Goal: Task Accomplishment & Management: Manage account settings

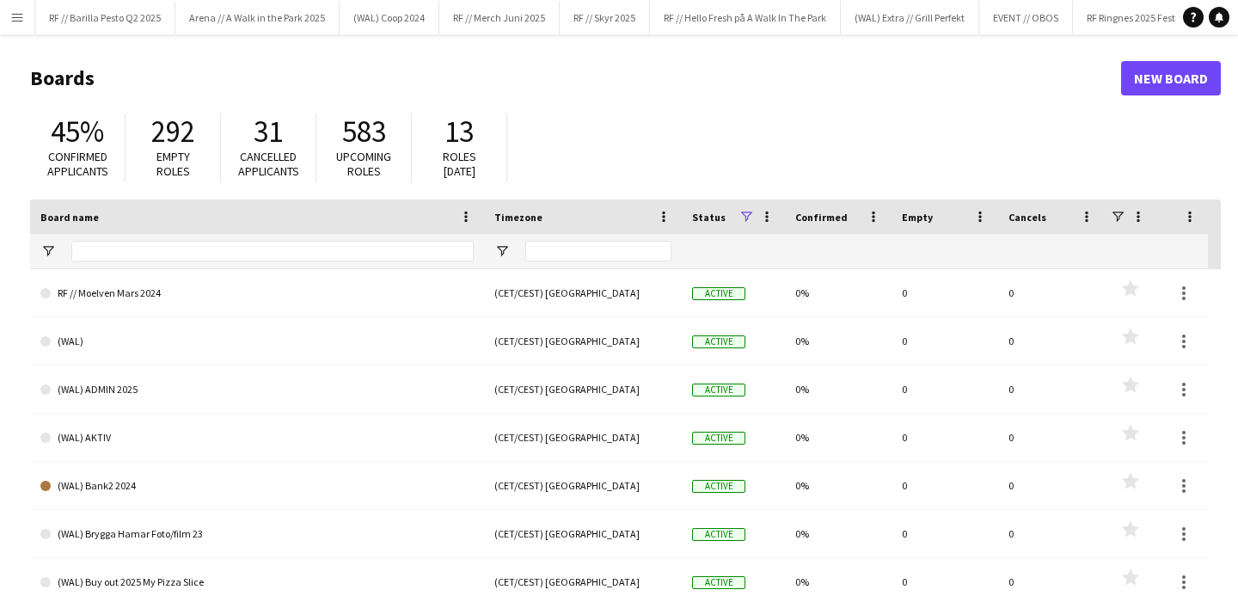
click at [3, 9] on button "Menu" at bounding box center [17, 17] width 34 height 34
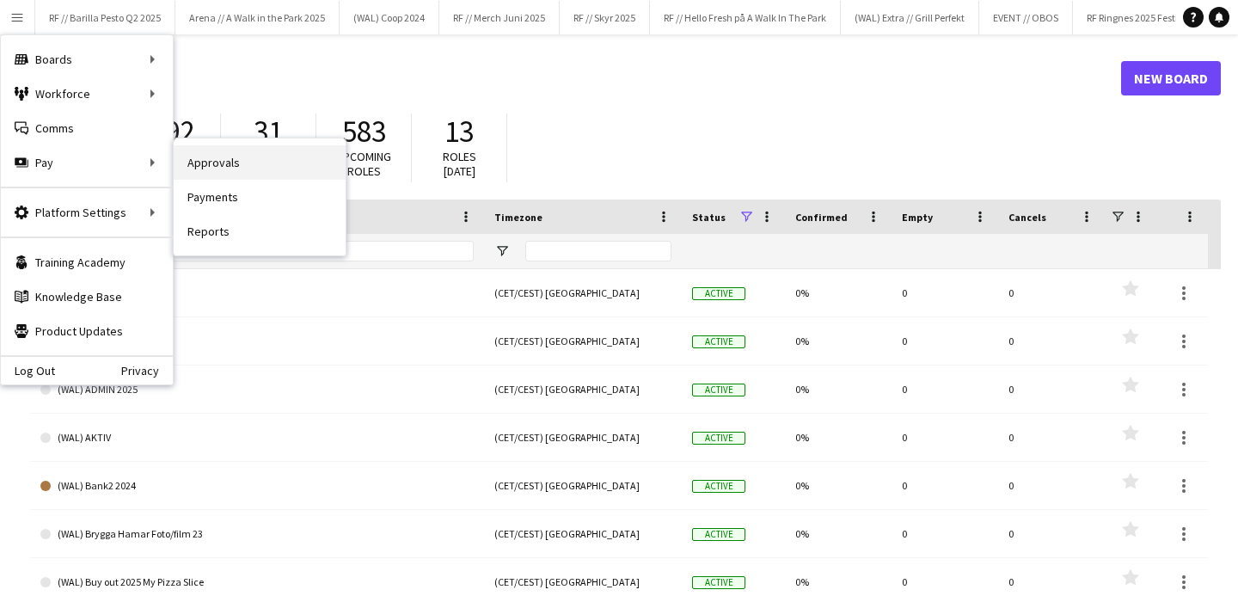
click at [233, 167] on link "Approvals" at bounding box center [260, 162] width 172 height 34
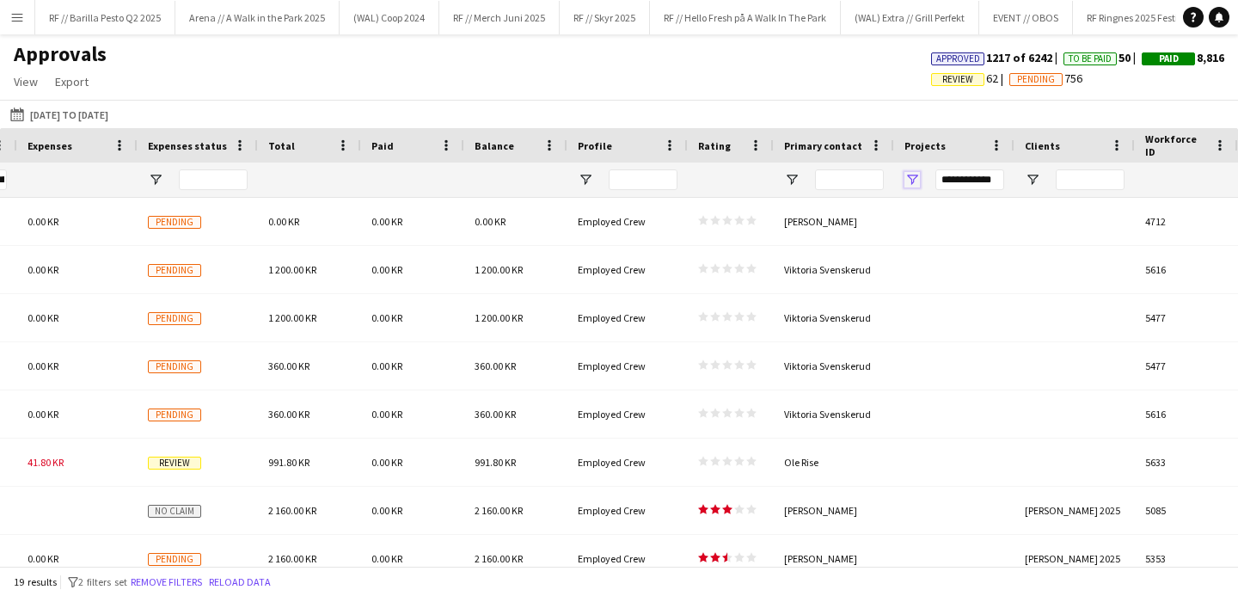
click at [914, 178] on span "Open Filter Menu" at bounding box center [912, 179] width 15 height 15
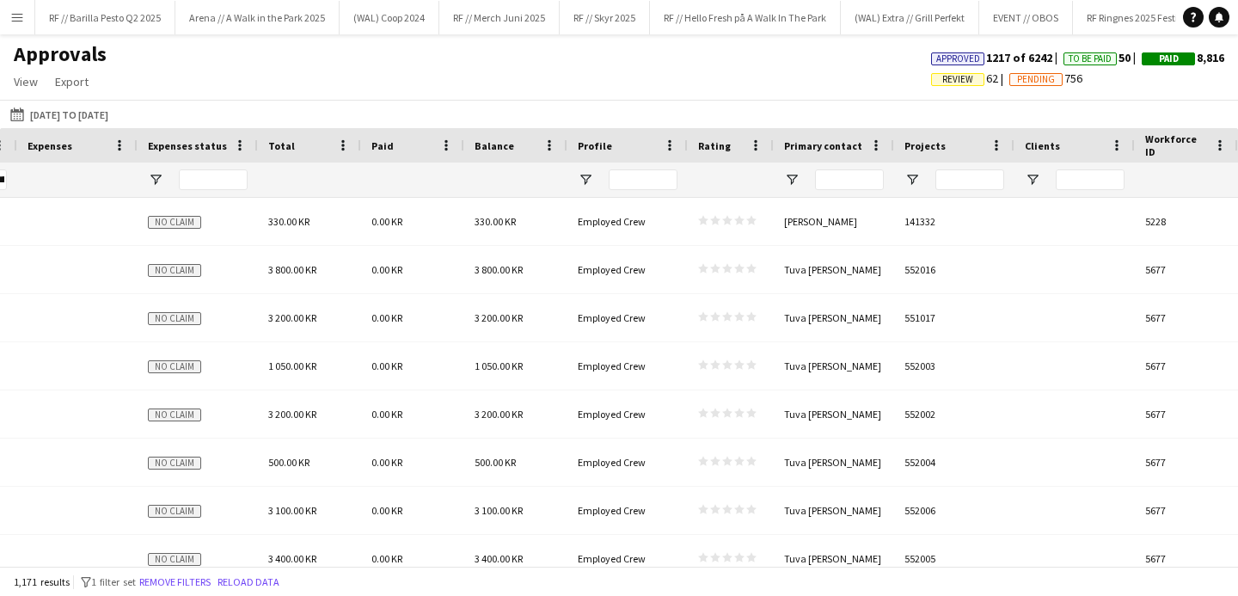
click at [750, 86] on div "Approvals View Customise view Customise filters Reset Filters Reset View Reset …" at bounding box center [619, 70] width 1238 height 58
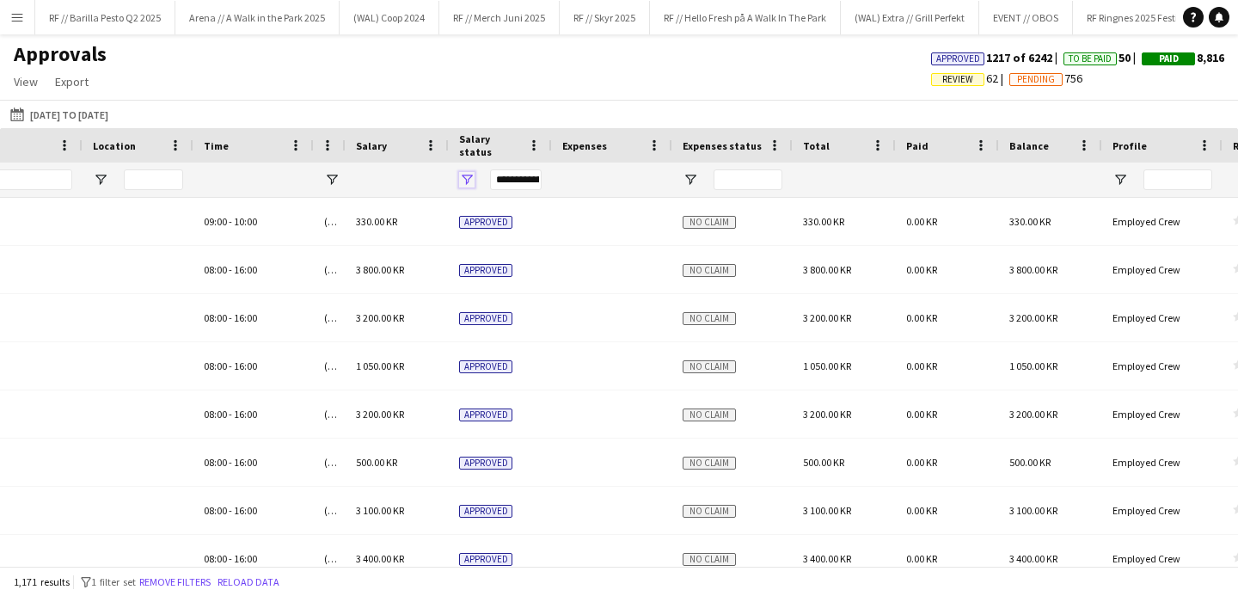
click at [466, 181] on span "Open Filter Menu" at bounding box center [466, 179] width 15 height 15
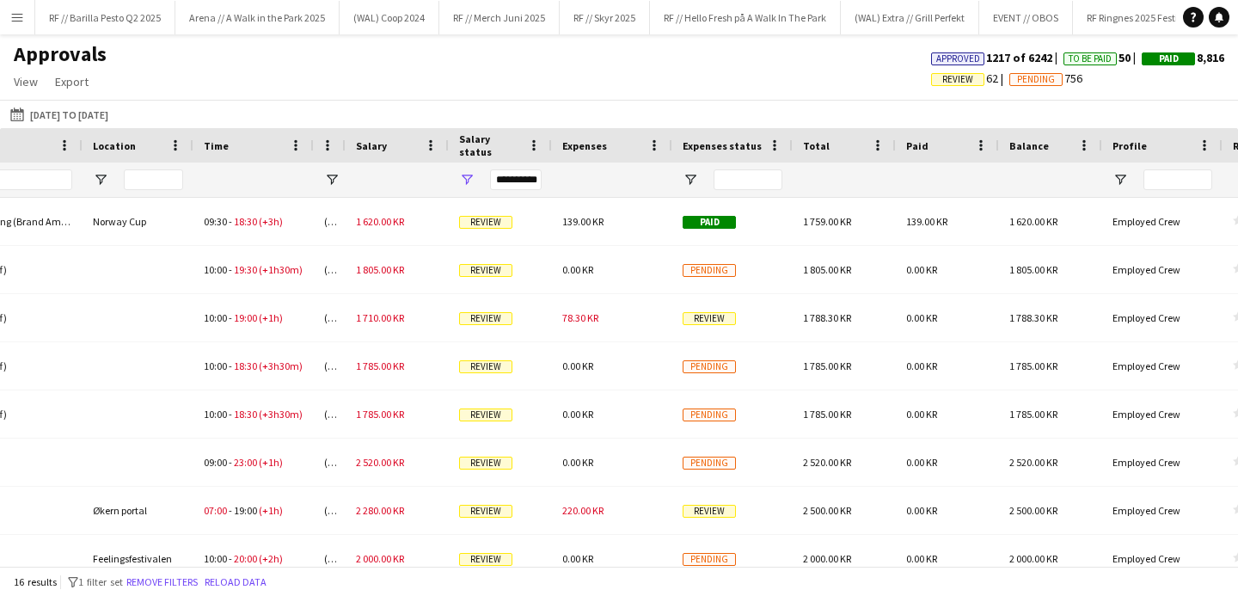
click at [476, 94] on div "Approvals View Customise view Customise filters Reset Filters Reset View Reset …" at bounding box center [619, 70] width 1238 height 58
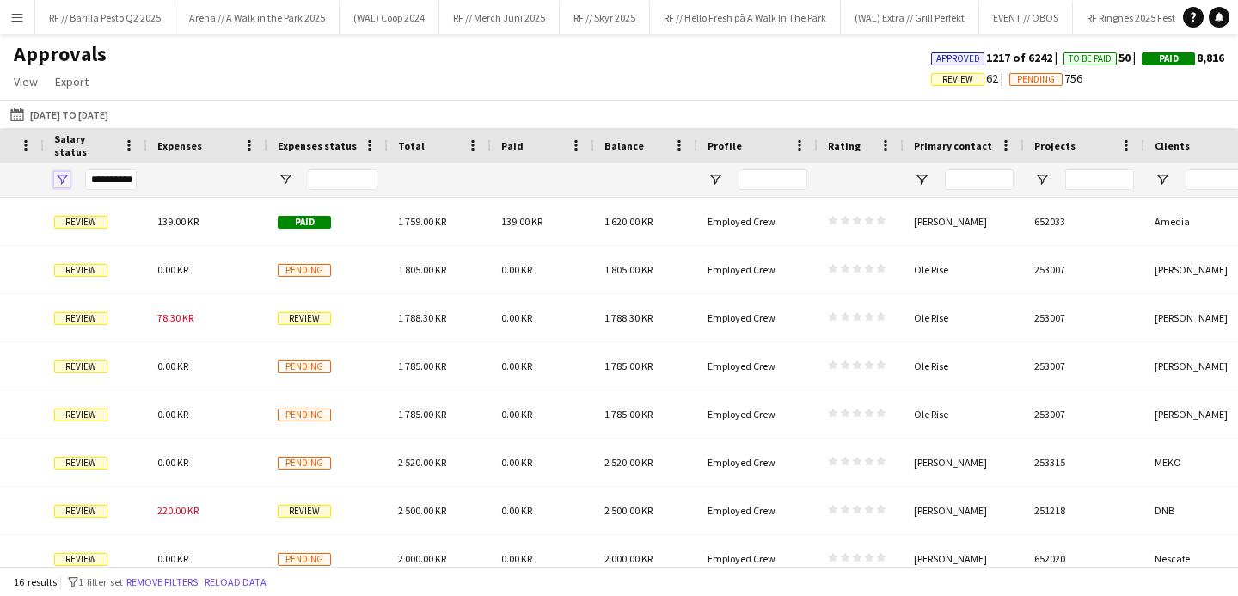
click at [62, 172] on span "Open Filter Menu" at bounding box center [61, 179] width 15 height 15
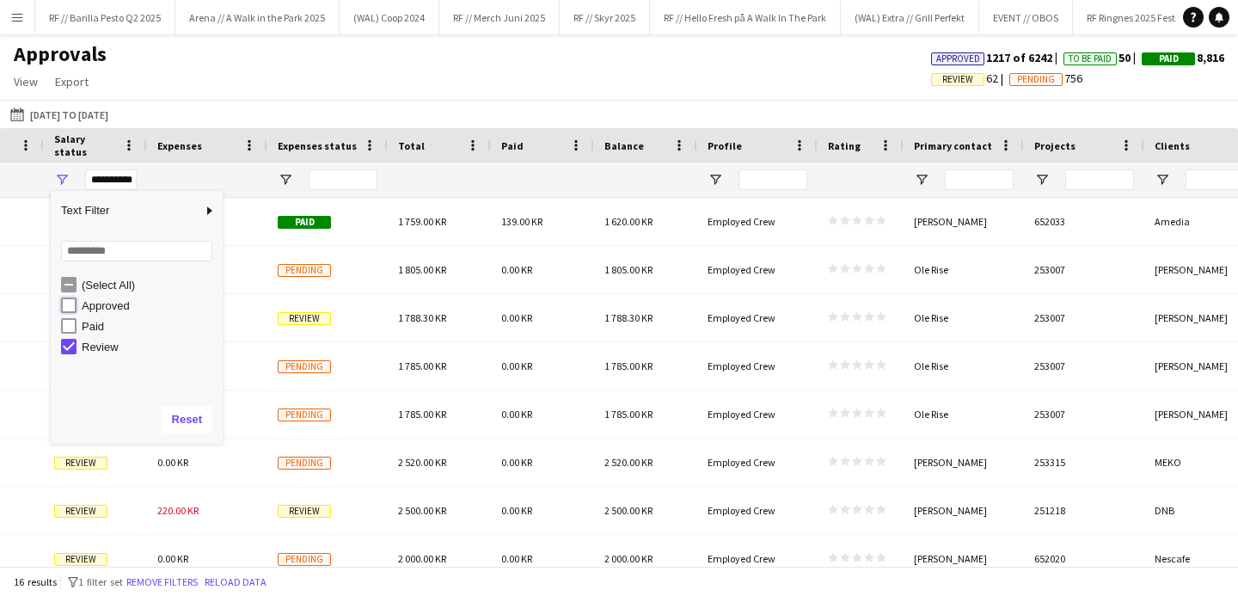
type input "**********"
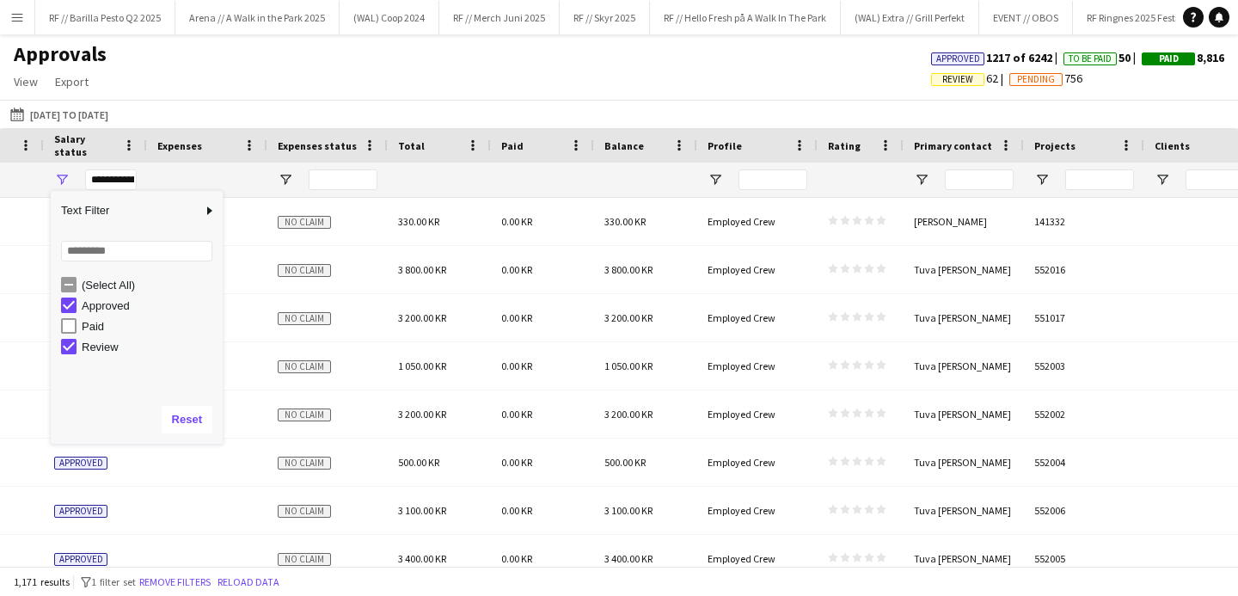
click at [407, 69] on div "Approvals View Customise view Customise filters Reset Filters Reset View Reset …" at bounding box center [619, 70] width 1238 height 58
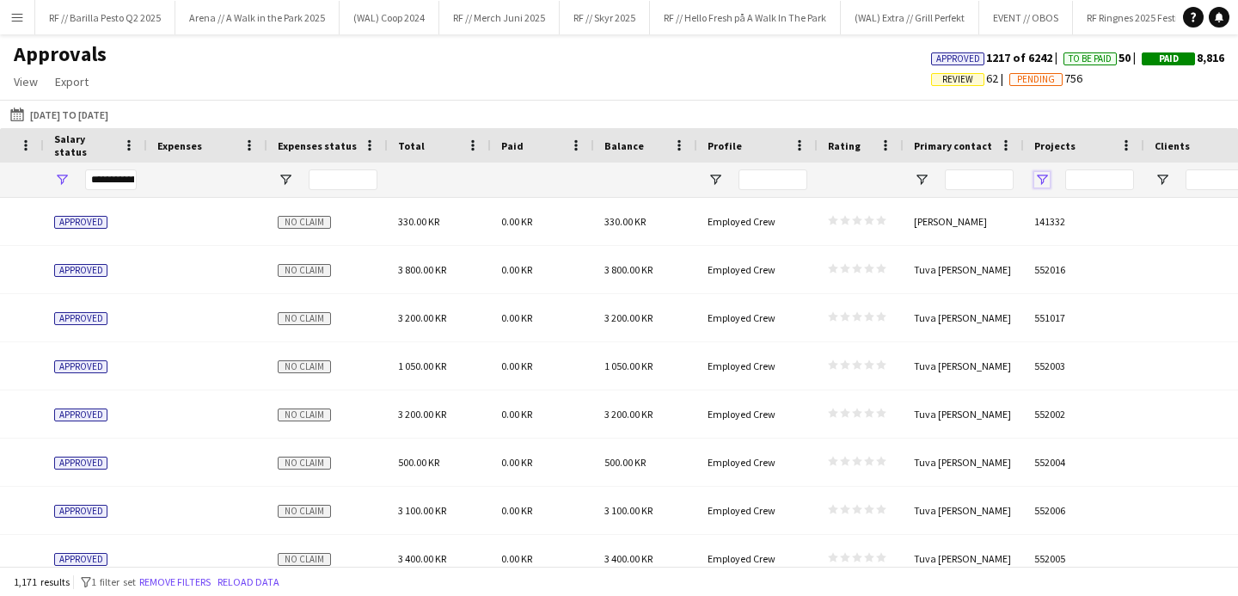
click at [1035, 180] on span "Open Filter Menu" at bounding box center [1042, 179] width 15 height 15
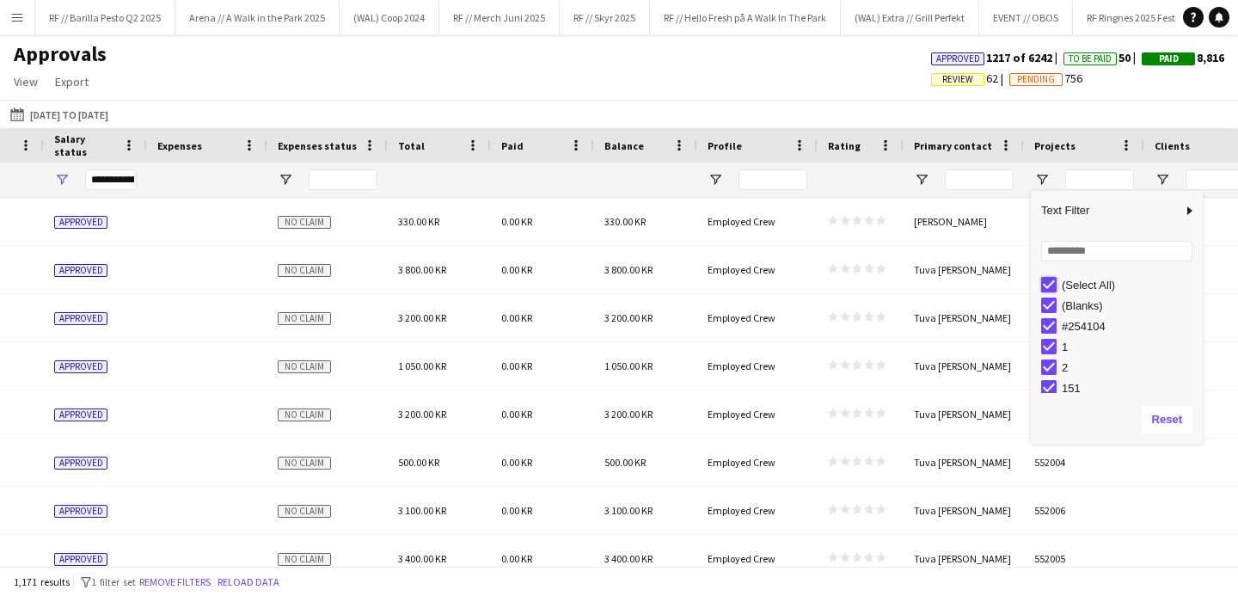
type input "***"
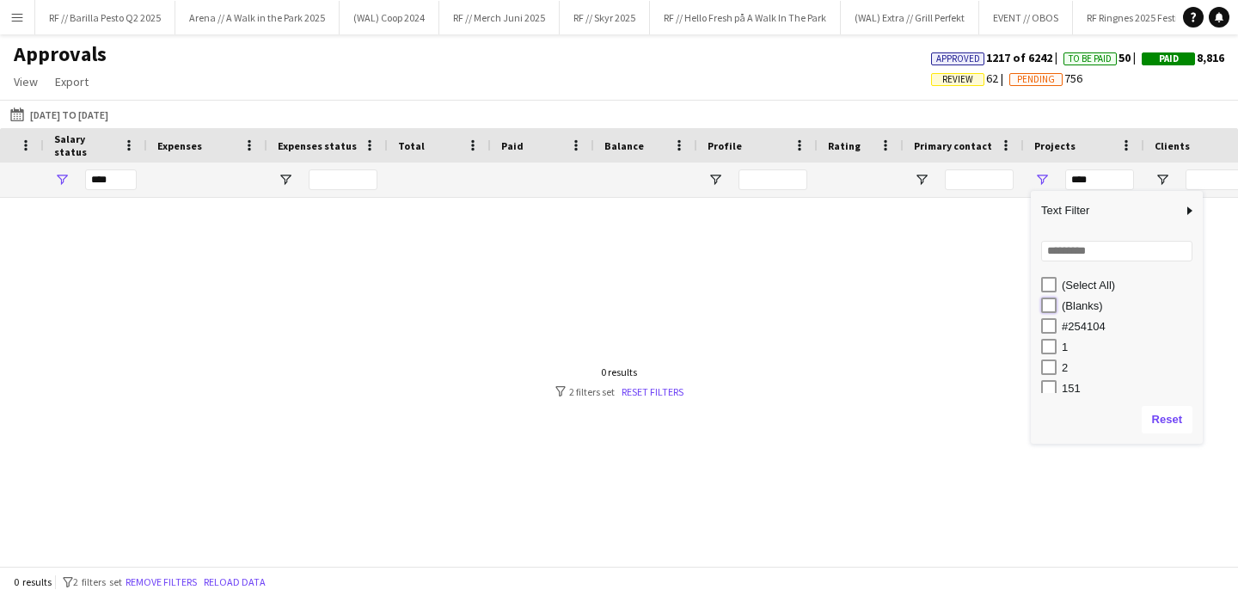
type input "**********"
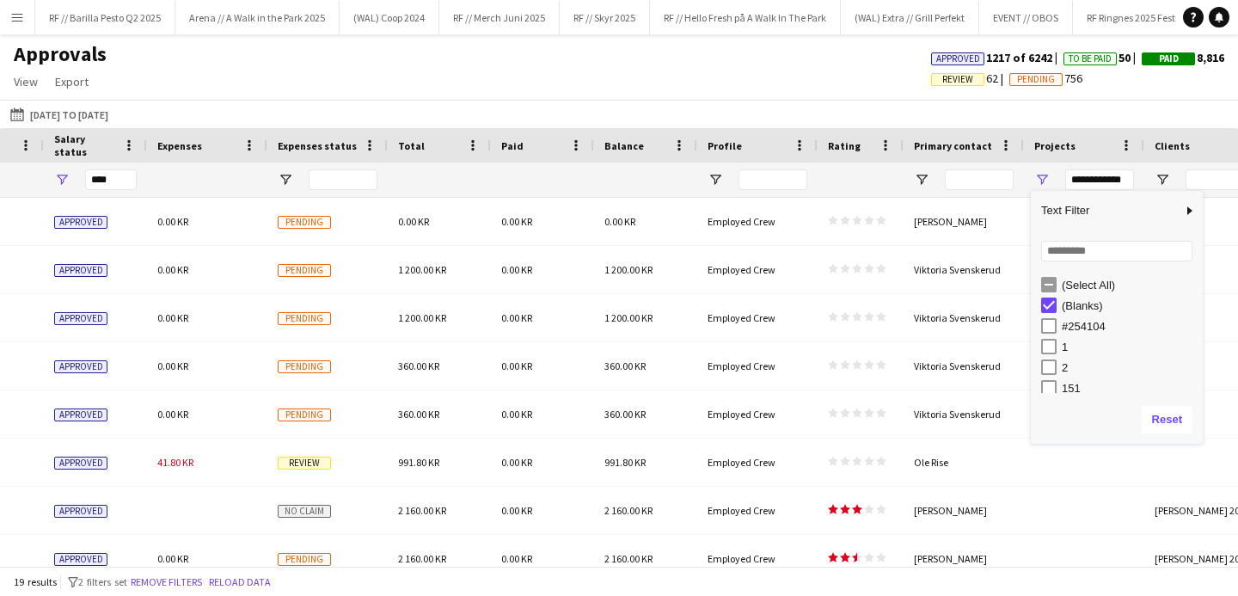
type input "**********"
click at [943, 83] on span "Review" at bounding box center [958, 79] width 31 height 11
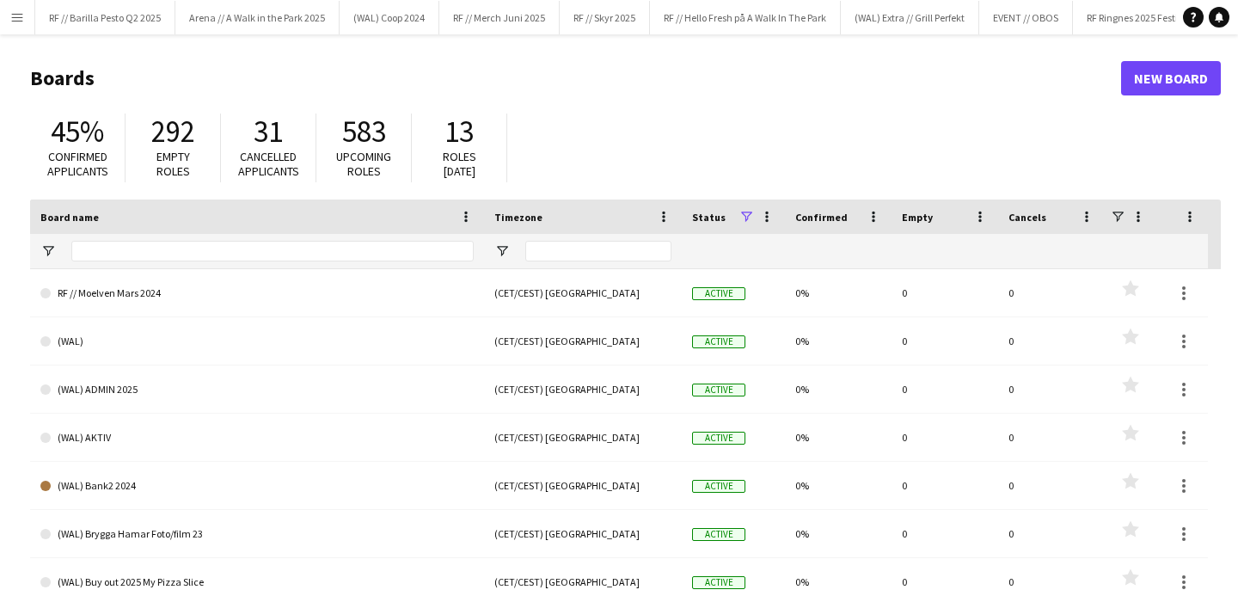
click at [13, 8] on button "Menu" at bounding box center [17, 17] width 34 height 34
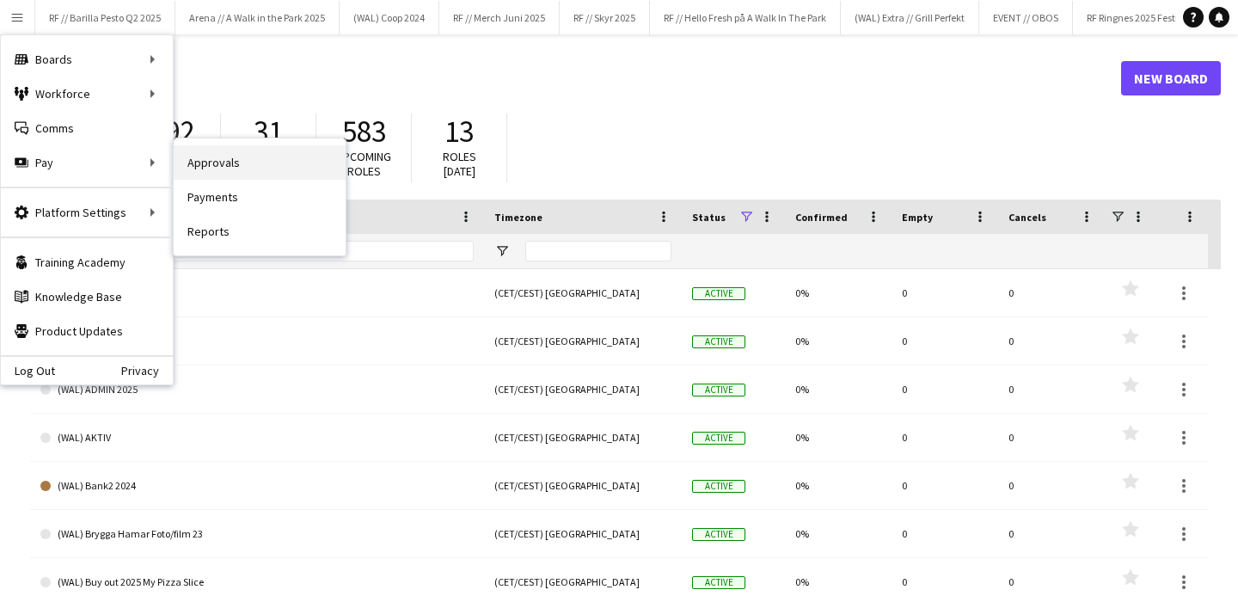
click at [185, 163] on link "Approvals" at bounding box center [260, 162] width 172 height 34
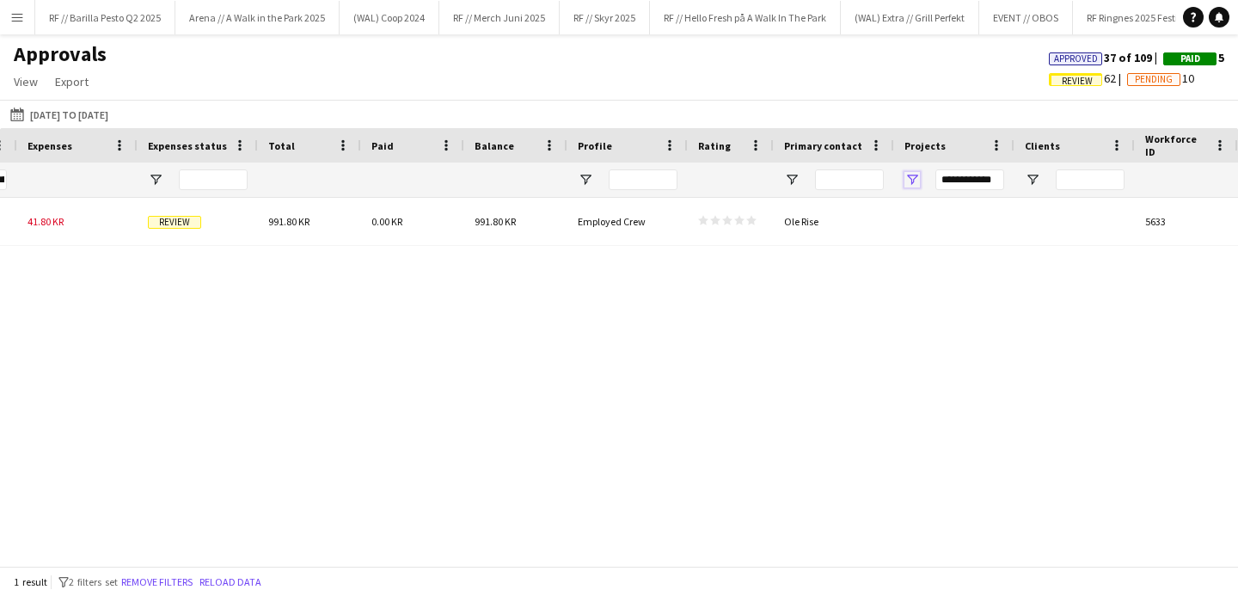
click at [915, 181] on span "Open Filter Menu" at bounding box center [912, 179] width 15 height 15
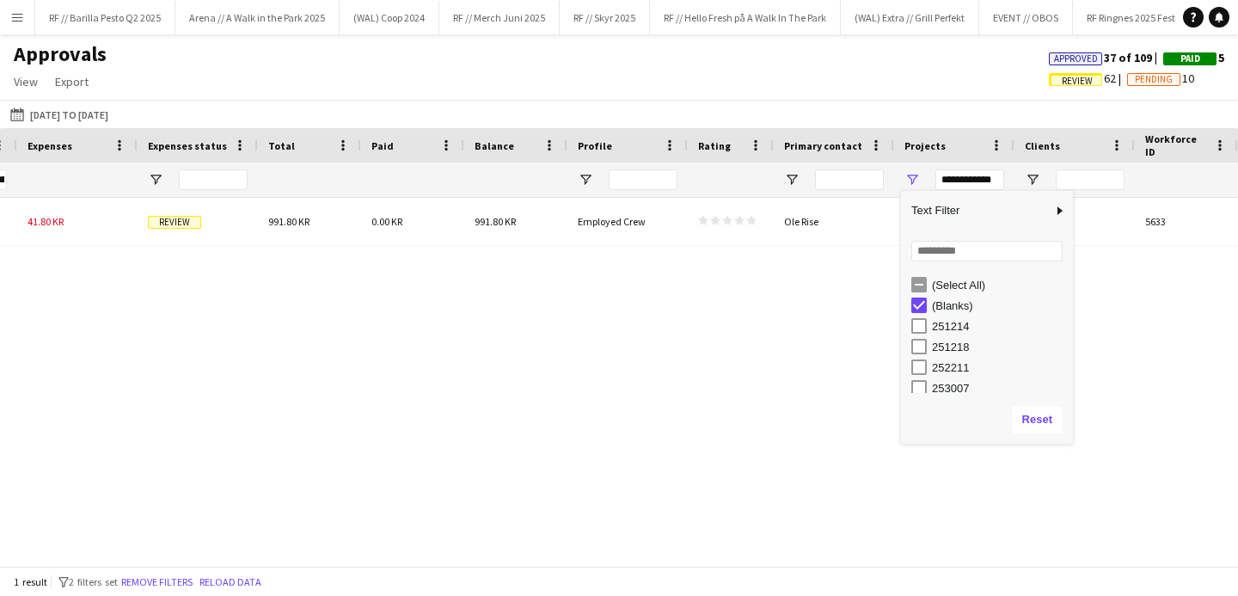
click at [845, 107] on div "[DATE] to [DATE] [DATE] to [DATE] [DATE] This Week This Month [DATE] Last Week …" at bounding box center [619, 114] width 1238 height 28
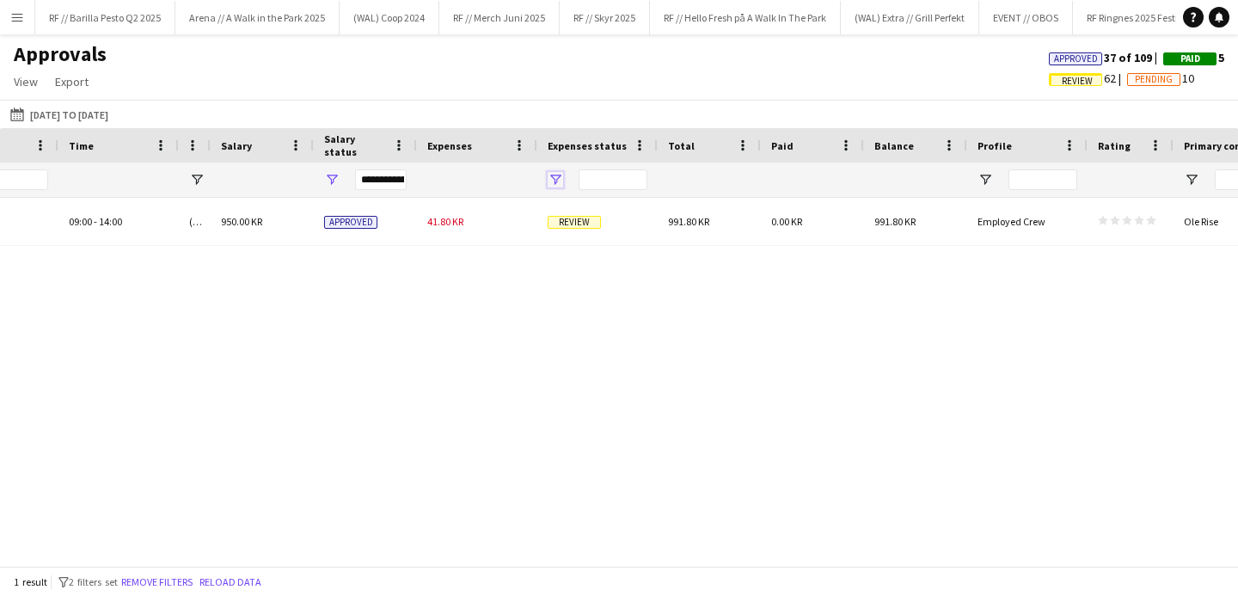
click at [557, 183] on span "Open Filter Menu" at bounding box center [555, 179] width 15 height 15
click at [599, 97] on div "Approvals View Customise view Customise filters Reset Filters Reset View Reset …" at bounding box center [619, 70] width 1238 height 58
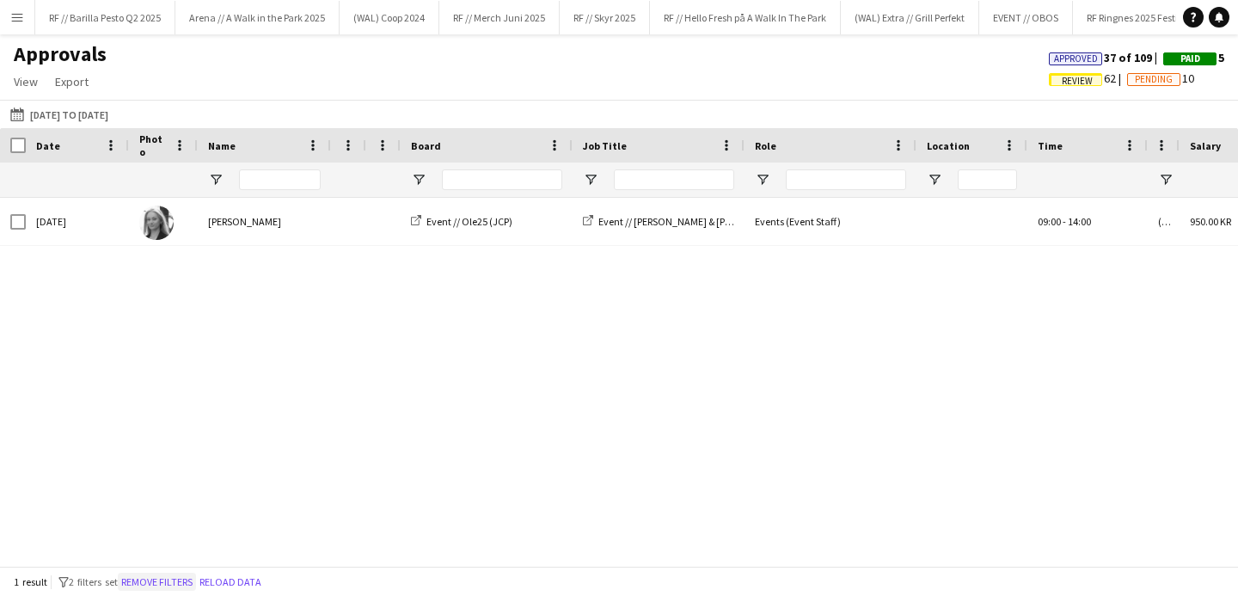
click at [174, 585] on button "Remove filters" at bounding box center [157, 582] width 78 height 19
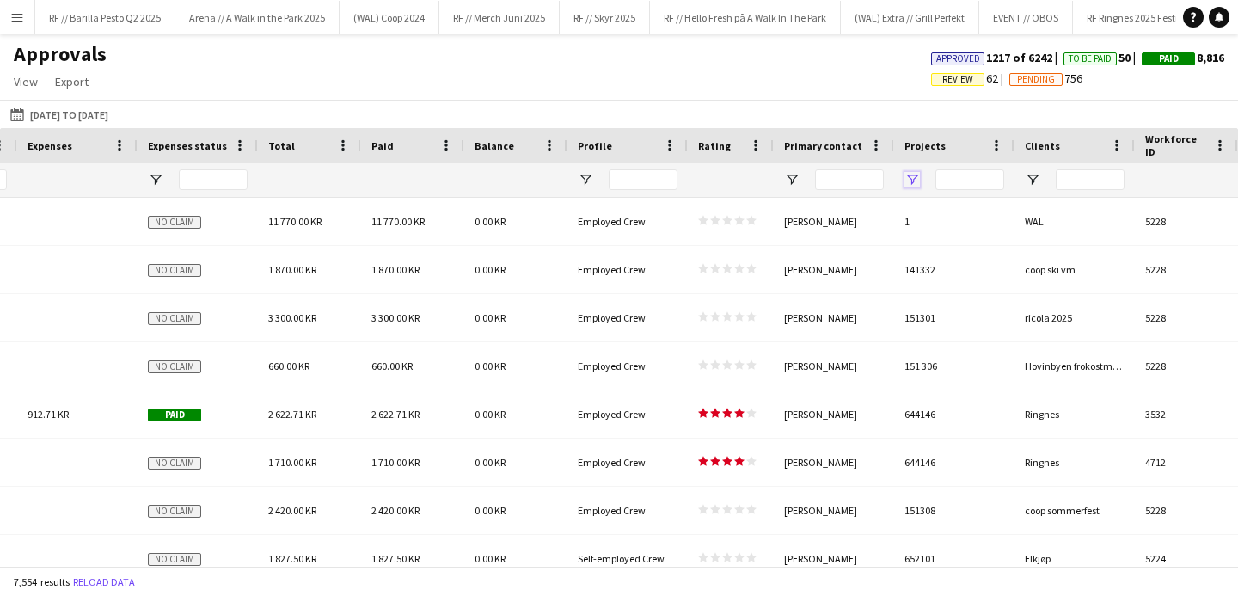
click at [913, 178] on span "Open Filter Menu" at bounding box center [912, 179] width 15 height 15
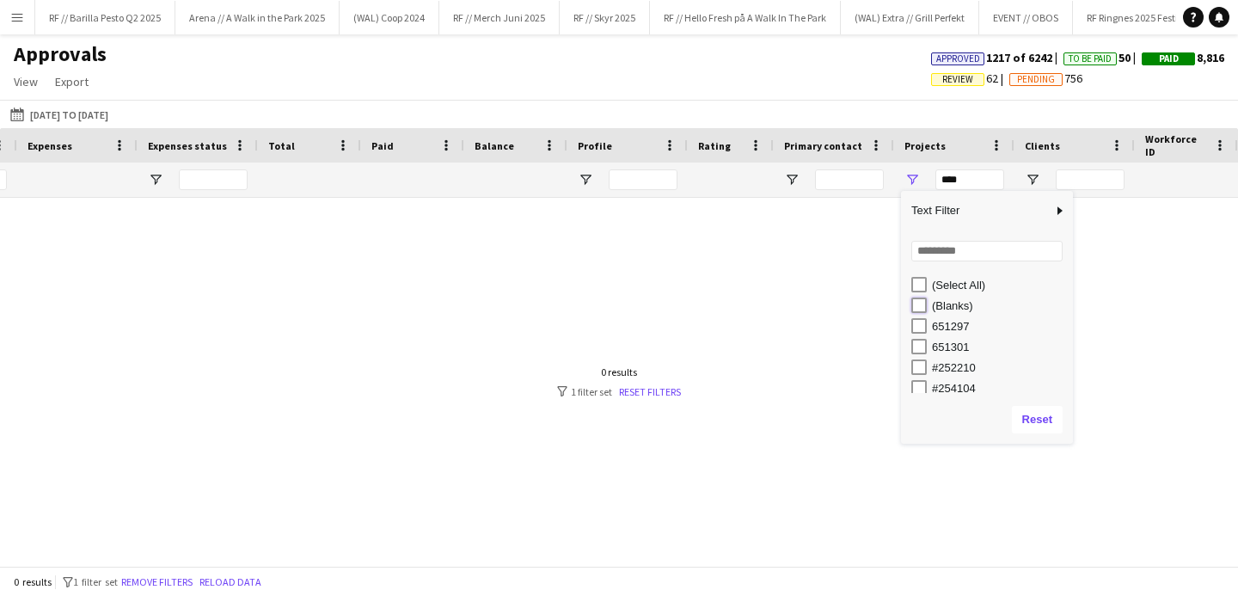
type input "**********"
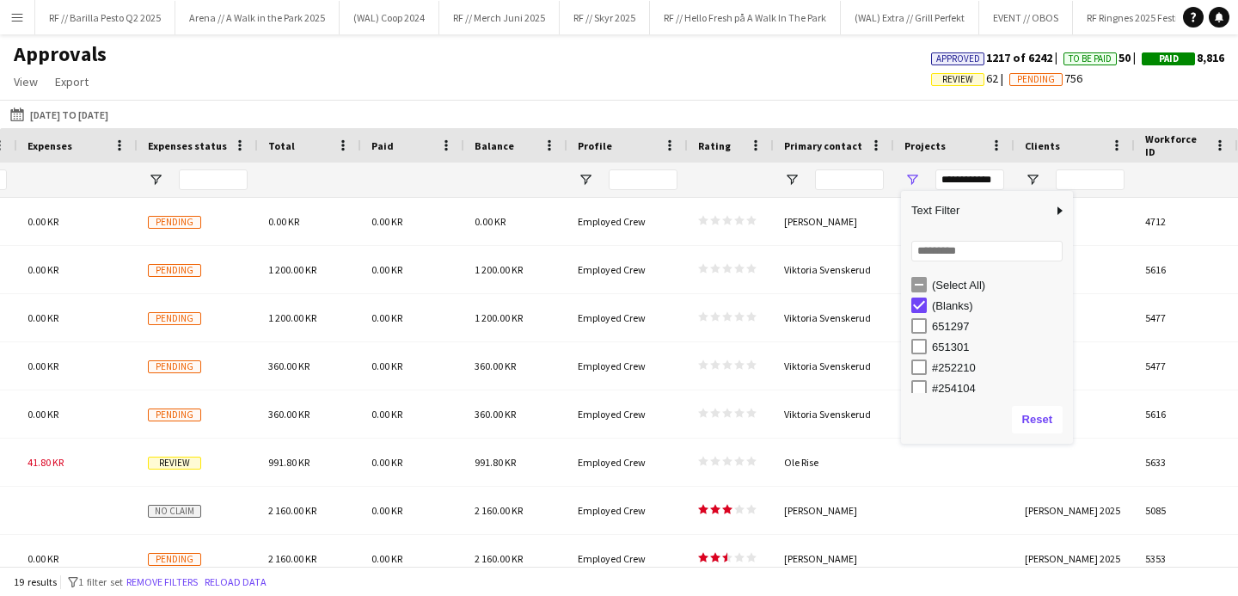
click at [741, 109] on div "[DATE] to [DATE] [DATE] to [DATE] [DATE] This Week This Month [DATE] Last Week …" at bounding box center [619, 114] width 1238 height 28
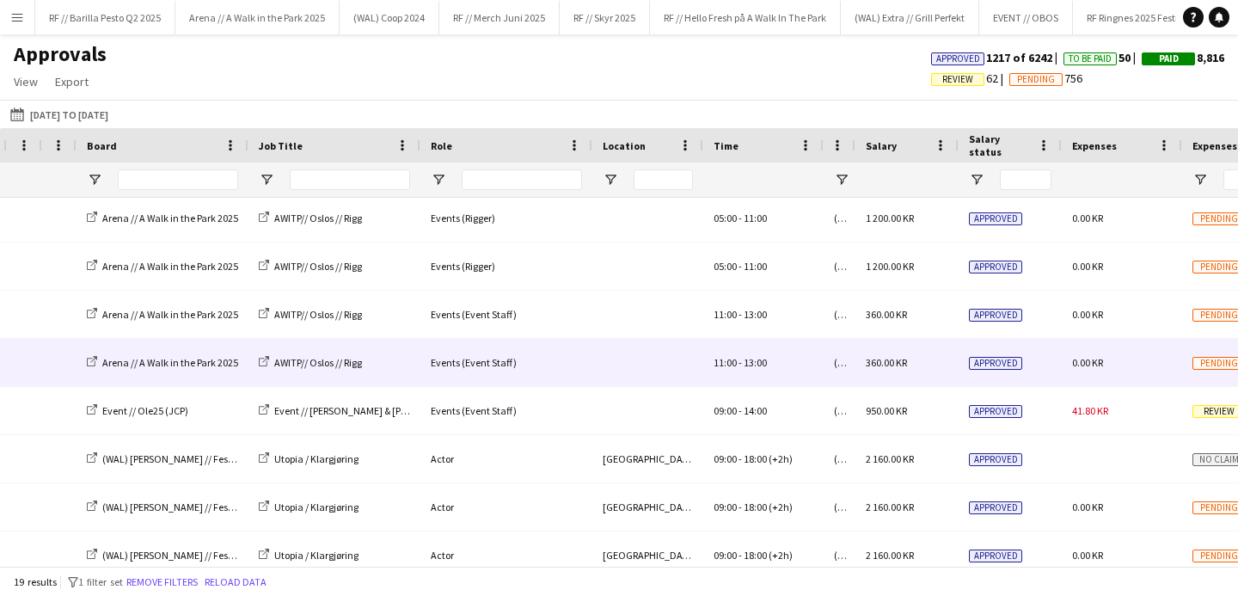
scroll to position [0, 439]
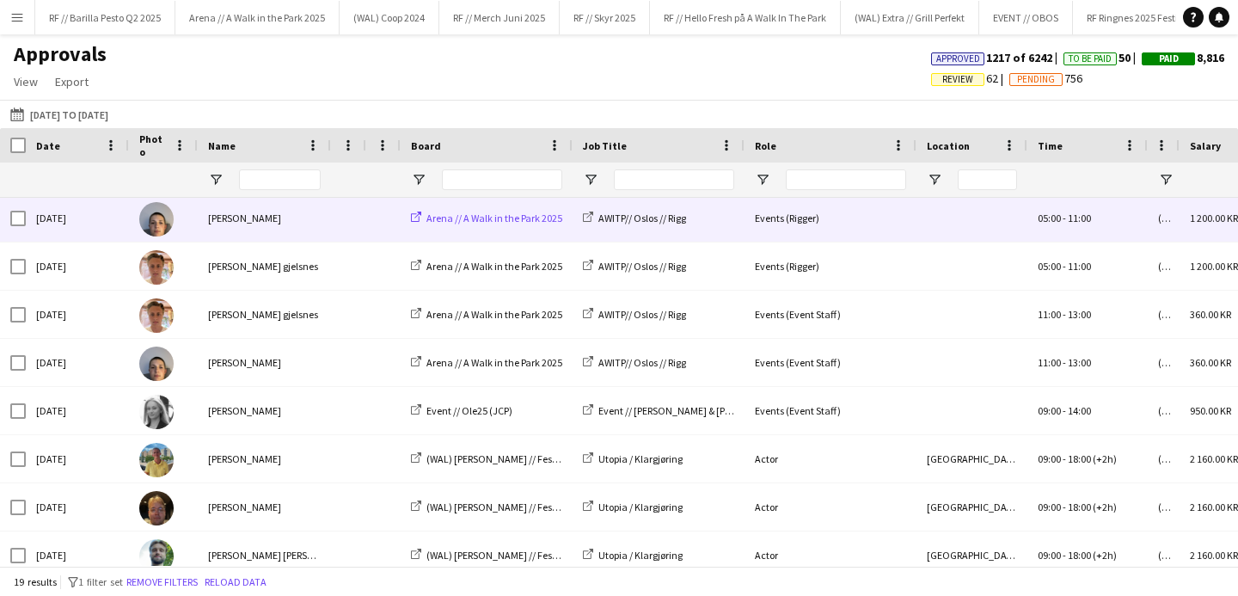
click at [521, 219] on span "Arena // A Walk in the Park 2025" at bounding box center [495, 218] width 136 height 13
click at [621, 226] on div "AWITP// Oslos // Rigg" at bounding box center [659, 217] width 172 height 47
click at [630, 221] on span "AWITP// Oslos // Rigg" at bounding box center [643, 218] width 88 height 13
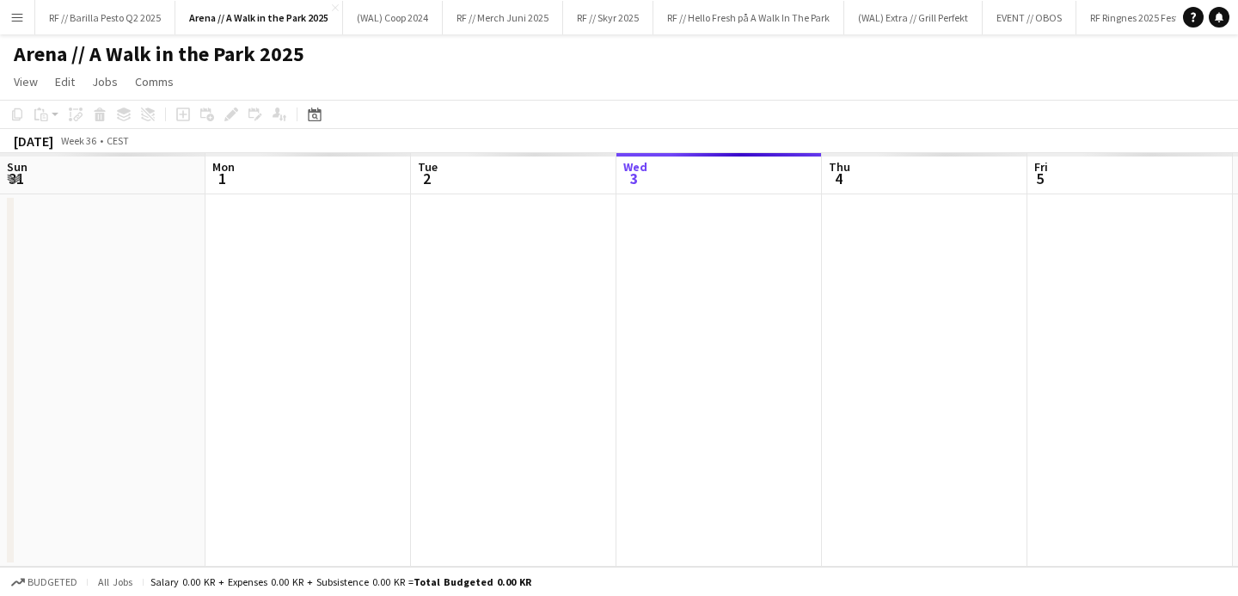
scroll to position [0, 411]
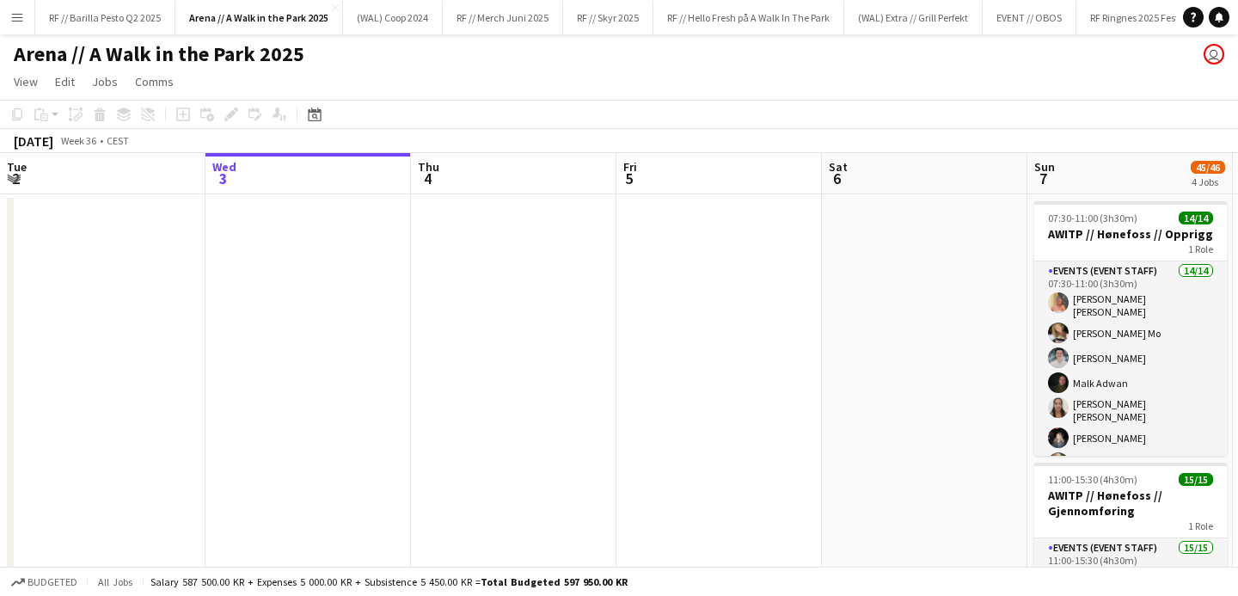
click at [228, 165] on span "Wed" at bounding box center [224, 166] width 24 height 15
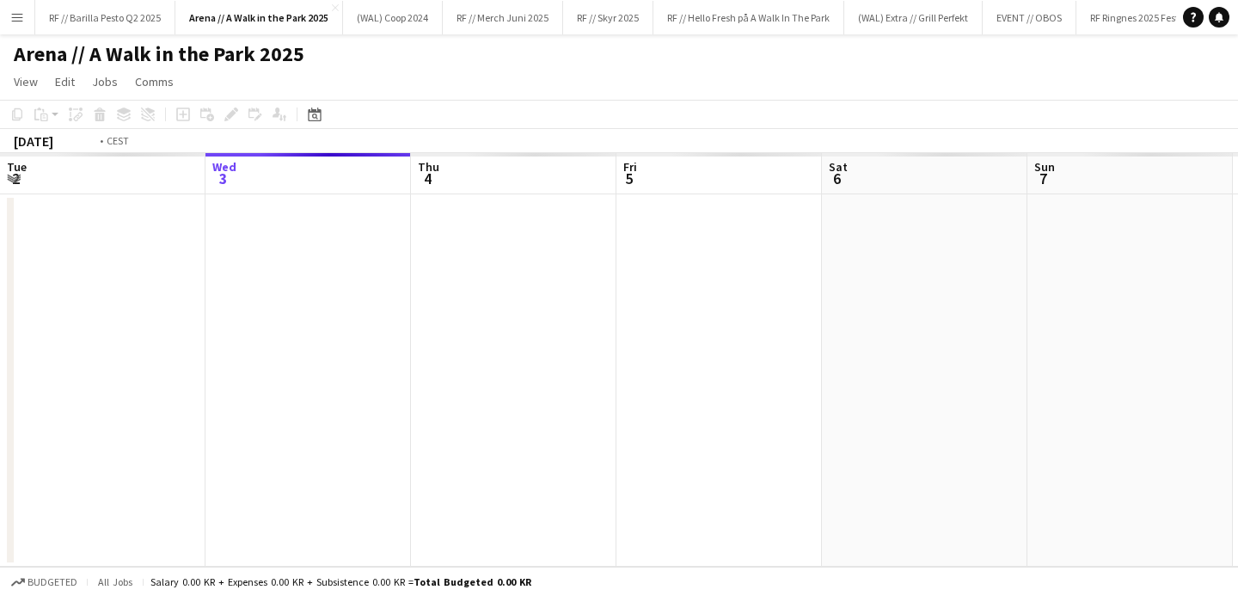
scroll to position [0, 592]
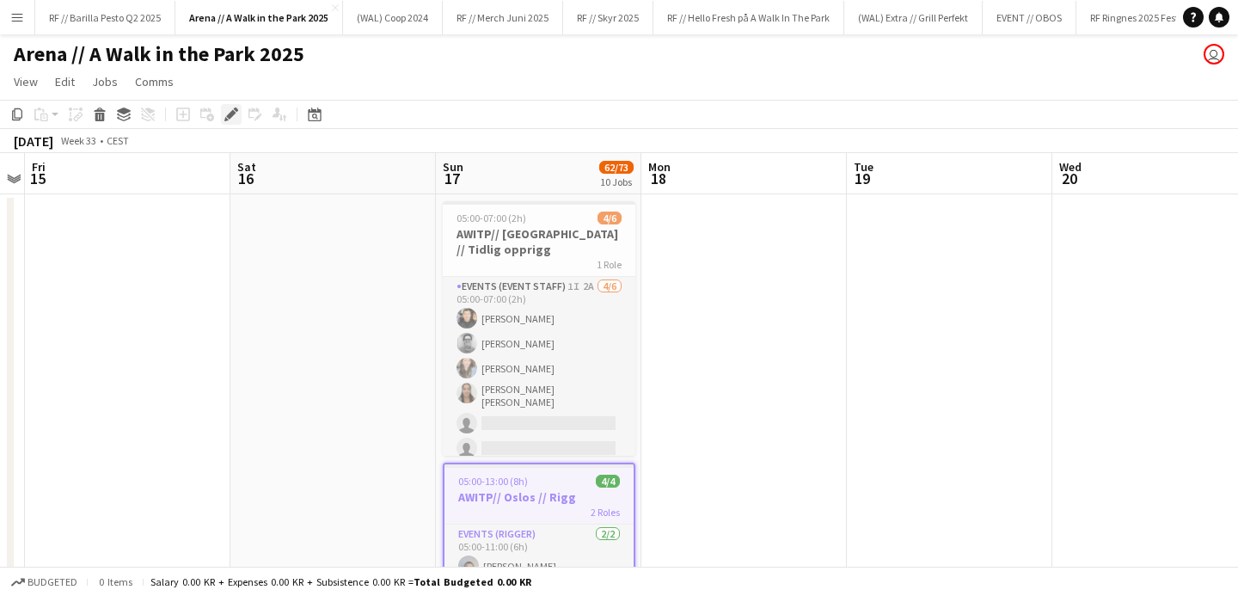
click at [230, 114] on icon at bounding box center [230, 114] width 9 height 9
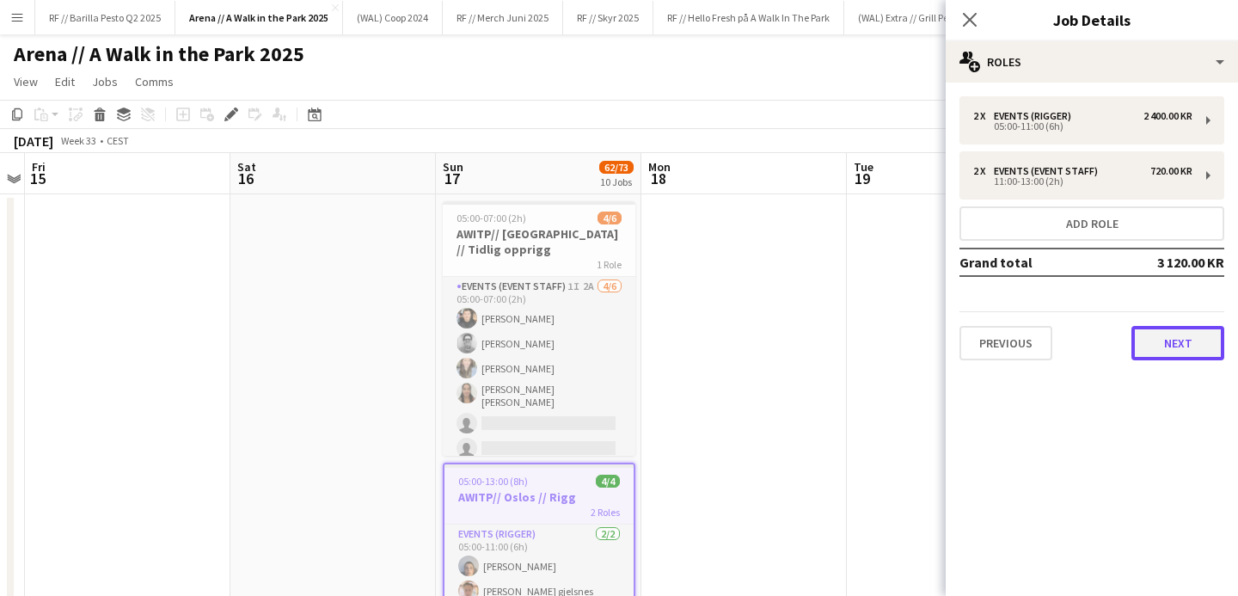
click at [1202, 357] on button "Next" at bounding box center [1178, 343] width 93 height 34
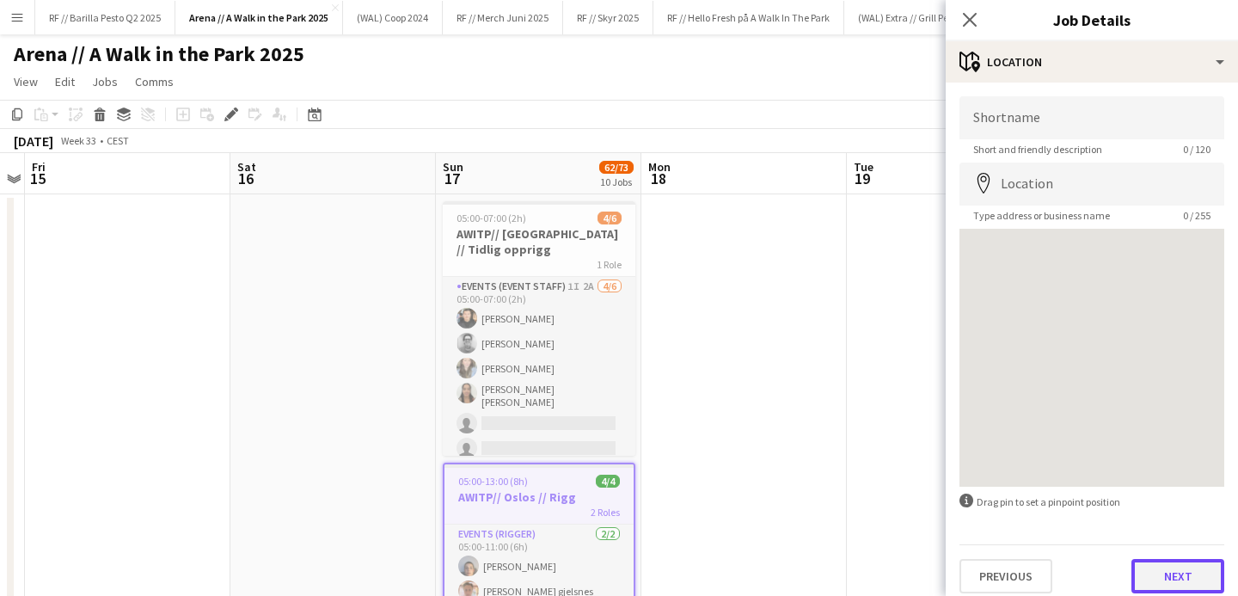
click at [1174, 582] on button "Next" at bounding box center [1178, 576] width 93 height 34
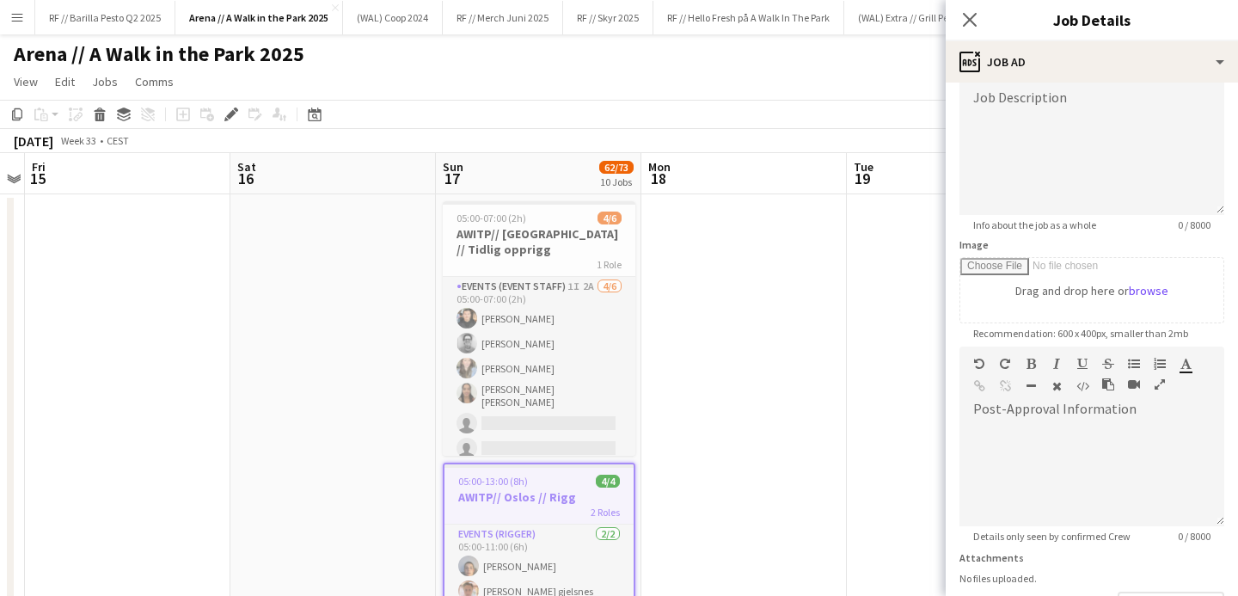
scroll to position [254, 0]
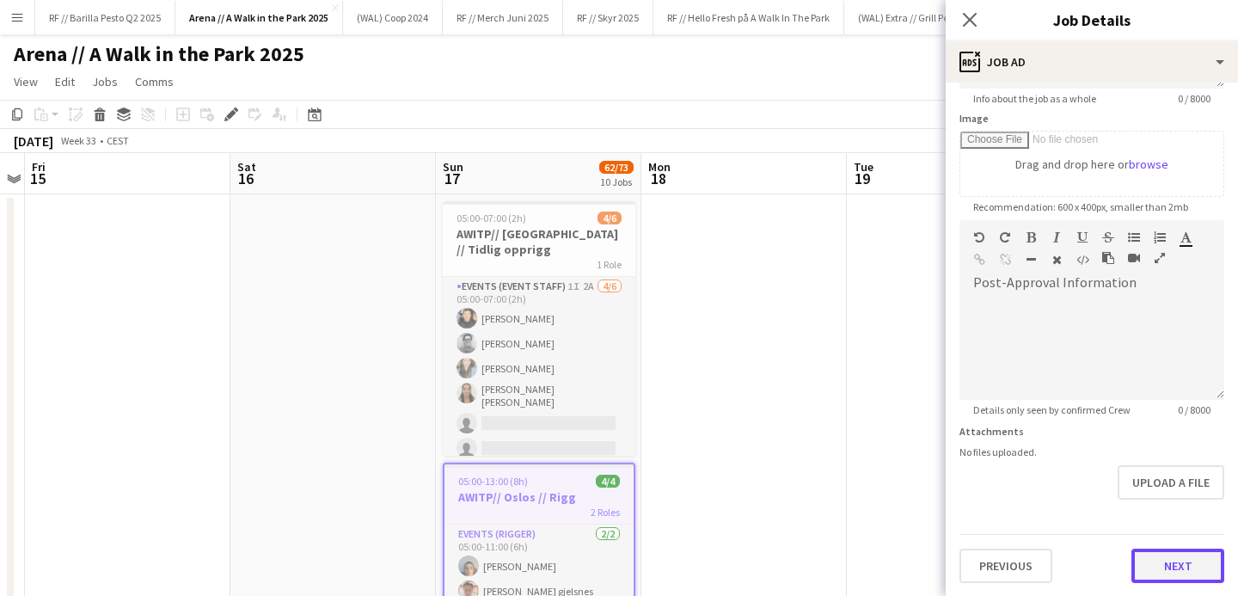
click at [1178, 567] on button "Next" at bounding box center [1178, 566] width 93 height 34
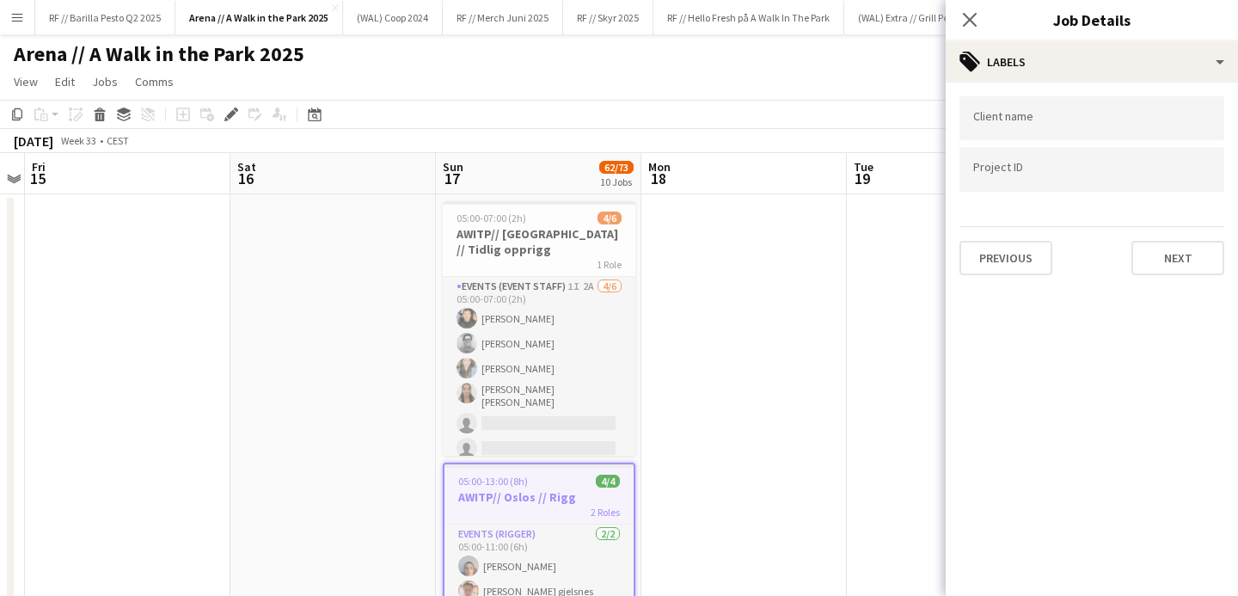
scroll to position [0, 0]
click at [1009, 168] on input "Type to search project ID labels..." at bounding box center [1092, 174] width 237 height 15
type input "******"
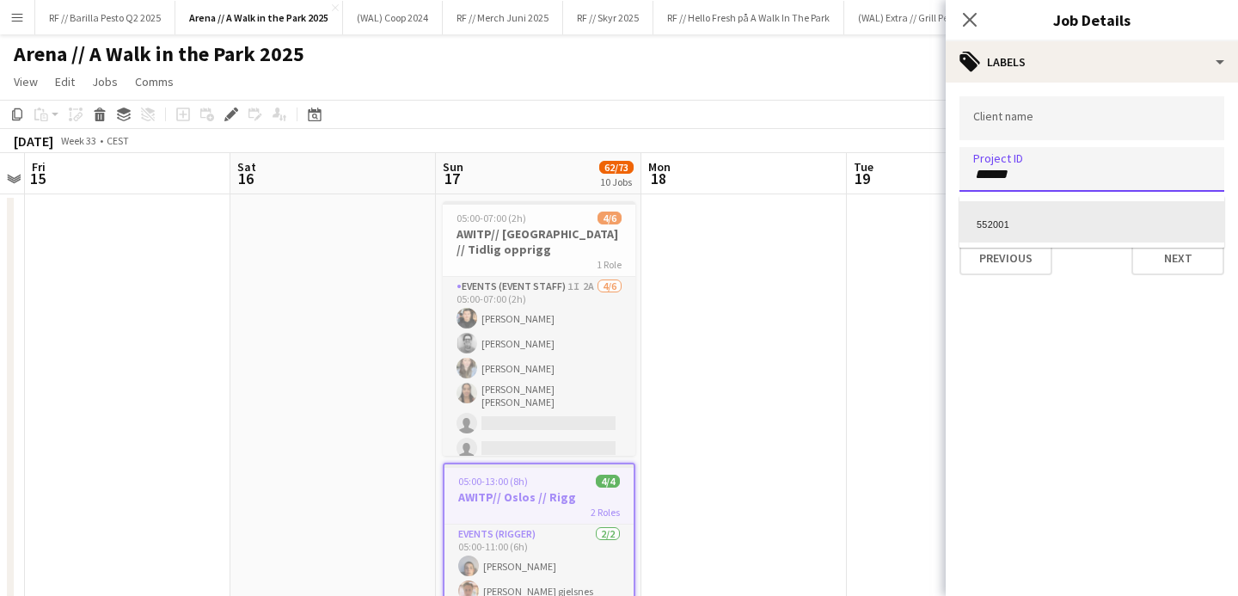
click at [1004, 218] on div "552001" at bounding box center [1092, 221] width 265 height 41
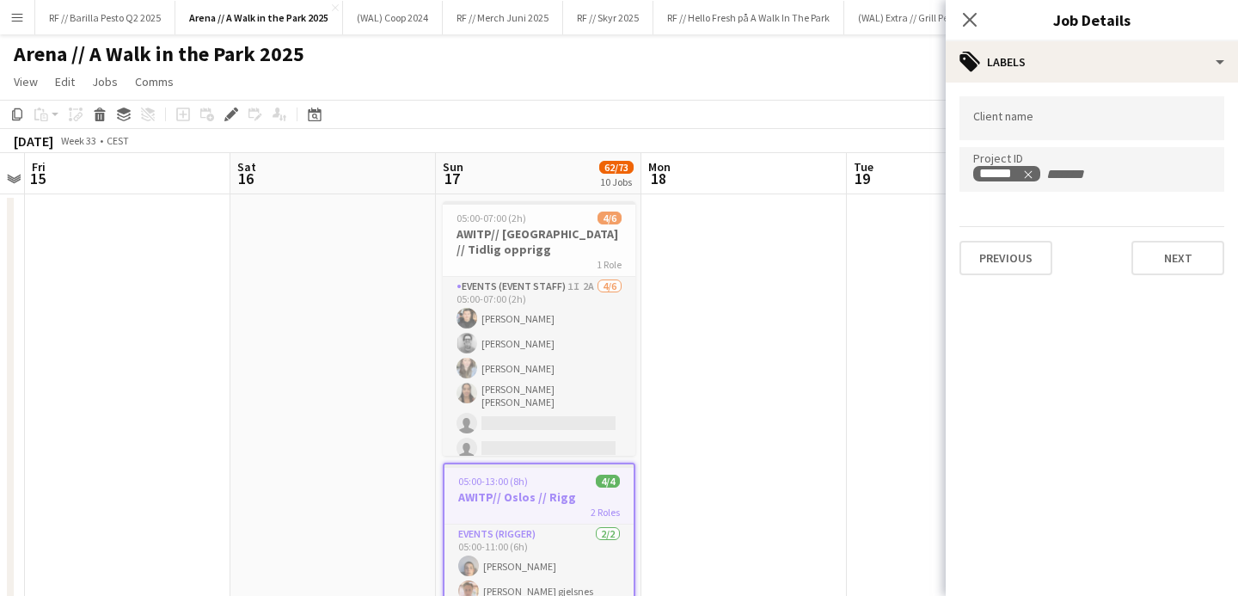
click at [1112, 304] on mat-expansion-panel "tags Labels Client name Project ID ****** Previous Next" at bounding box center [1092, 339] width 292 height 513
click at [881, 93] on app-page-menu "View Day view expanded Day view collapsed Month view Date picker Jump to today …" at bounding box center [619, 83] width 1238 height 33
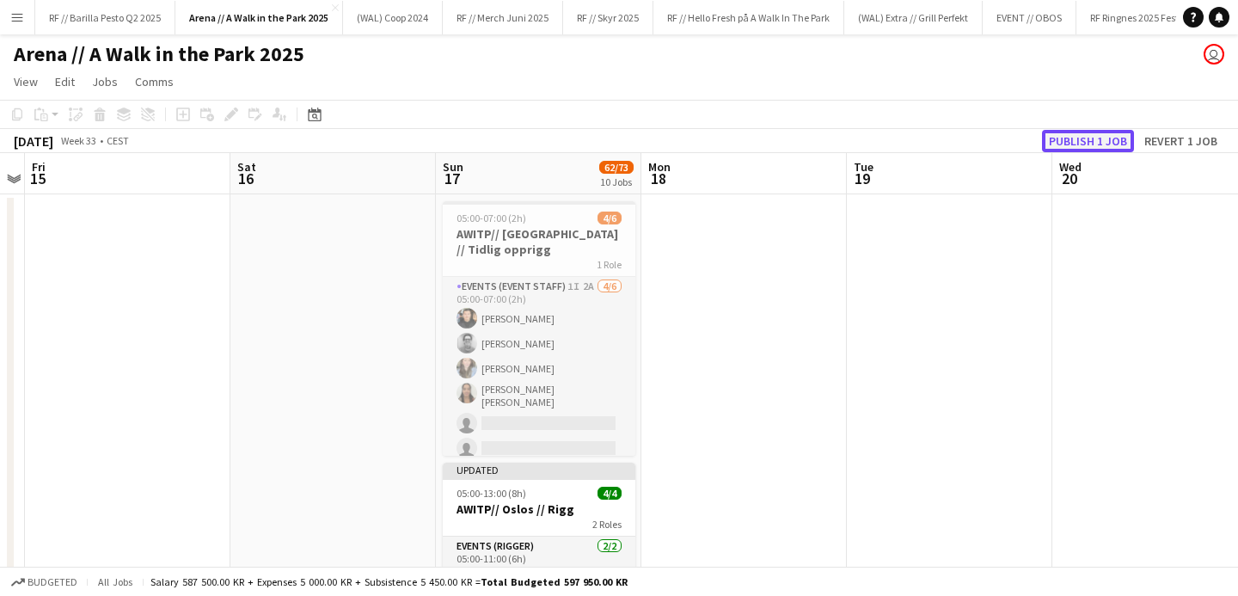
click at [1089, 138] on button "Publish 1 job" at bounding box center [1088, 141] width 92 height 22
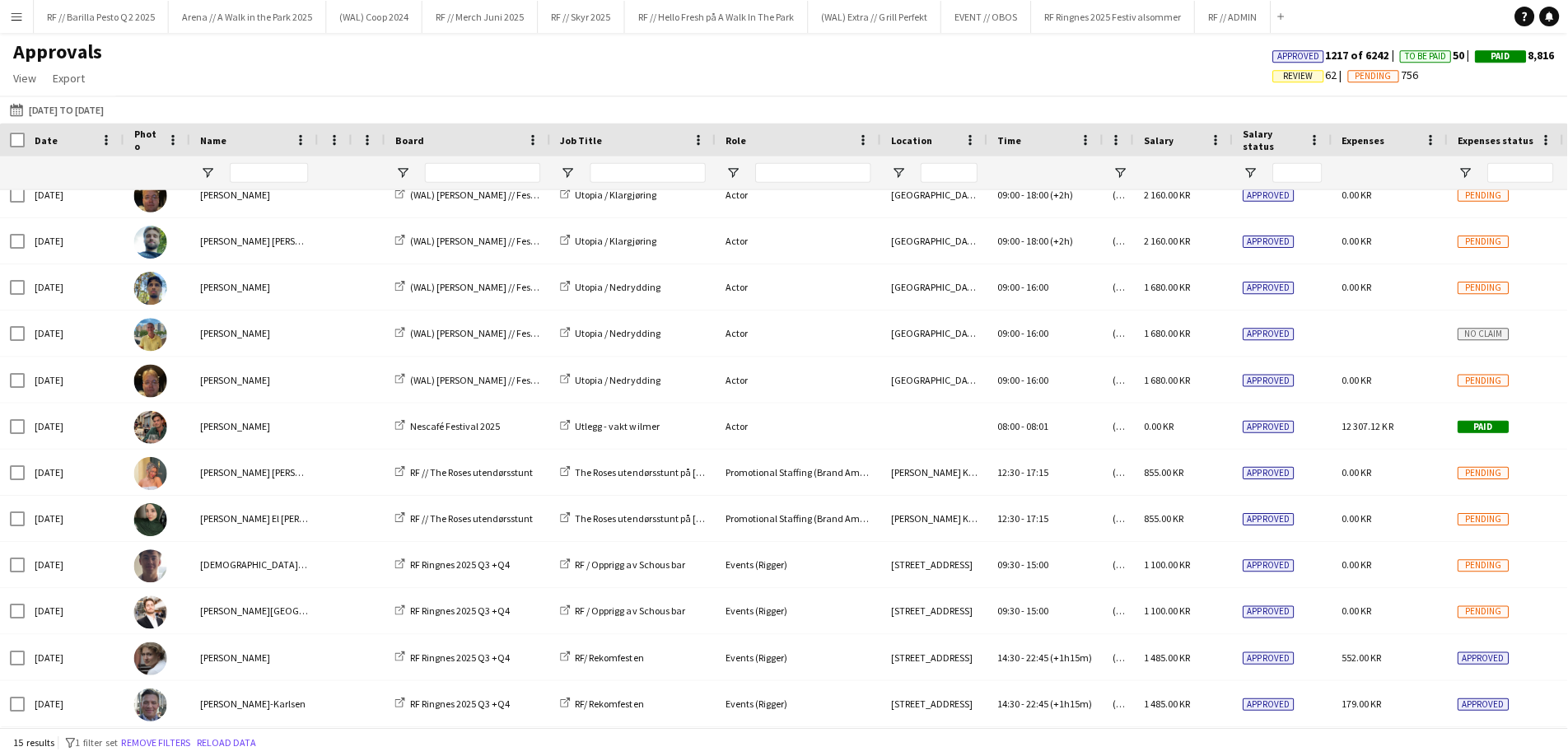
scroll to position [154, 0]
